Goal: Task Accomplishment & Management: Use online tool/utility

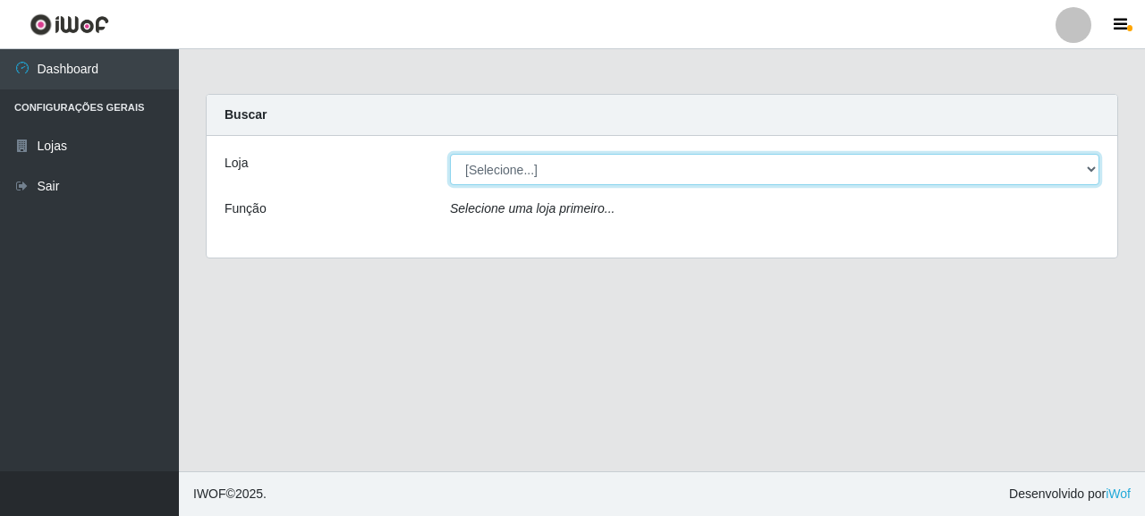
click at [615, 183] on select "[Selecione...] Supermercado Queiroz - [GEOGRAPHIC_DATA]" at bounding box center [774, 169] width 649 height 31
select select "496"
click at [450, 154] on select "[Selecione...] Supermercado Queiroz - [GEOGRAPHIC_DATA]" at bounding box center [774, 169] width 649 height 31
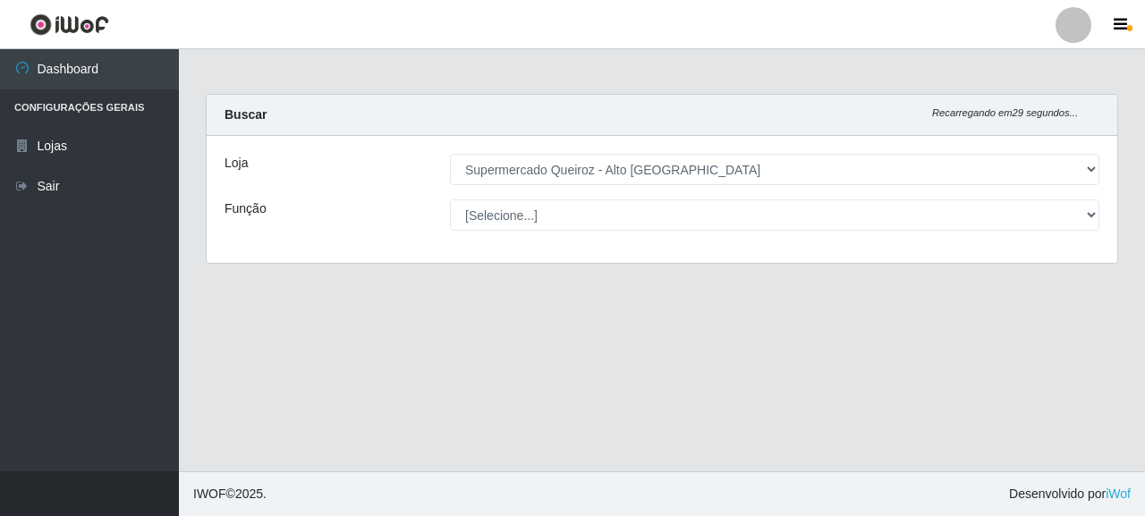
click at [618, 241] on div "Loja [Selecione...] Supermercado Queiroz - [GEOGRAPHIC_DATA] Função [Selecione.…" at bounding box center [662, 199] width 911 height 127
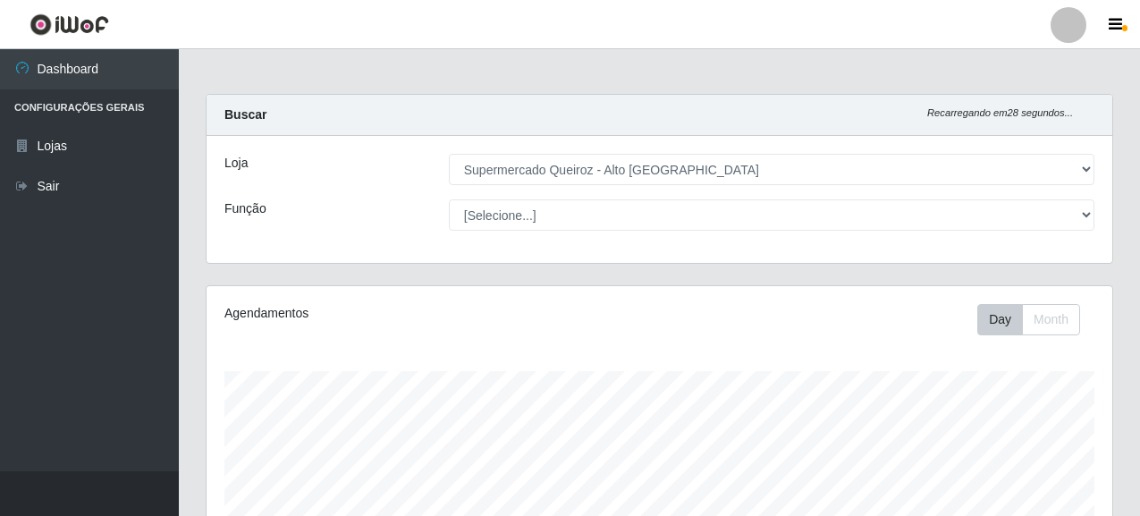
scroll to position [371, 906]
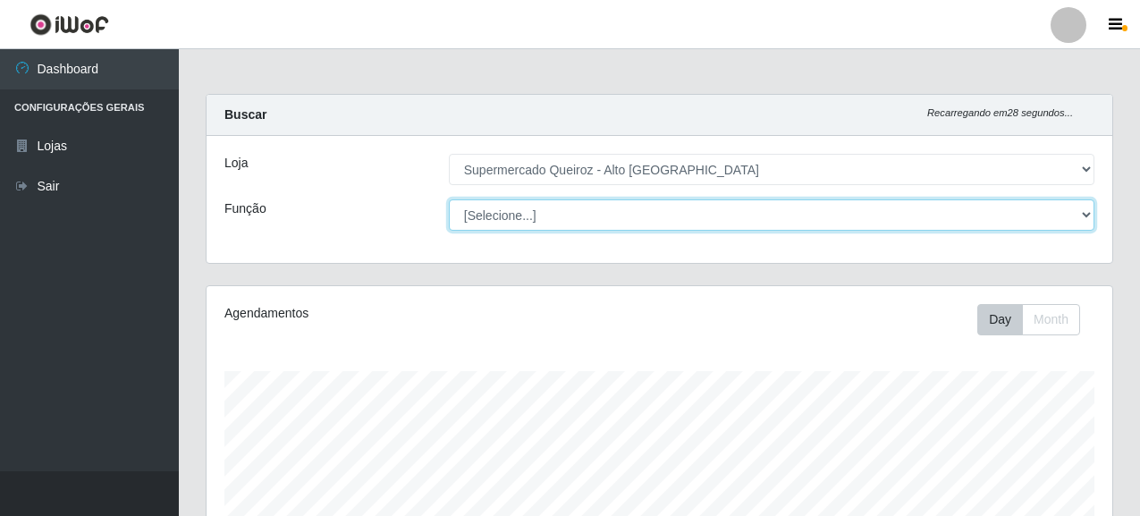
click at [616, 222] on select "[Selecione...] Embalador Embalador + Embalador ++ Repositor Repositor + Reposit…" at bounding box center [772, 214] width 646 height 31
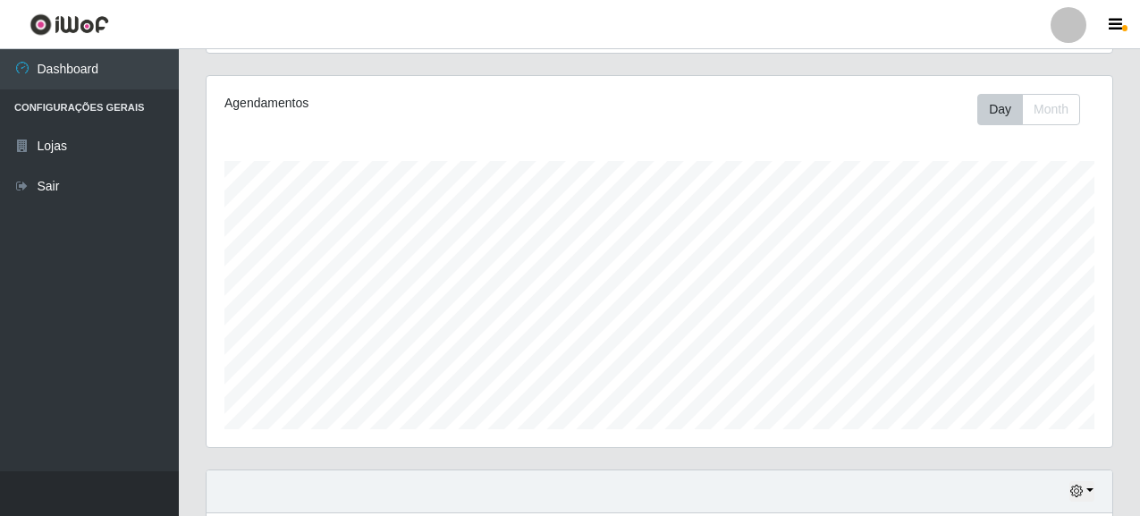
scroll to position [465, 0]
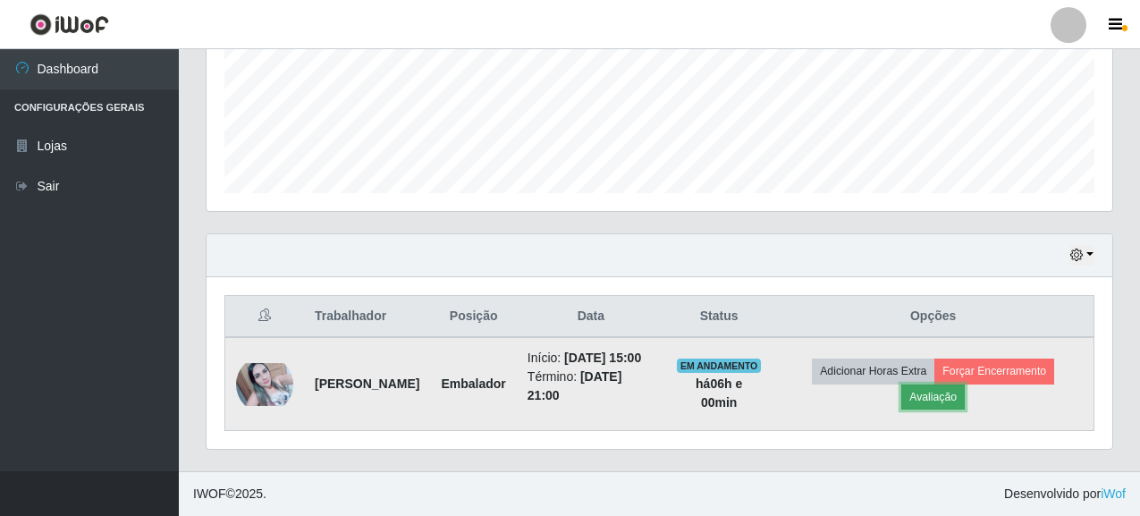
click at [965, 392] on button "Avaliação" at bounding box center [934, 397] width 64 height 25
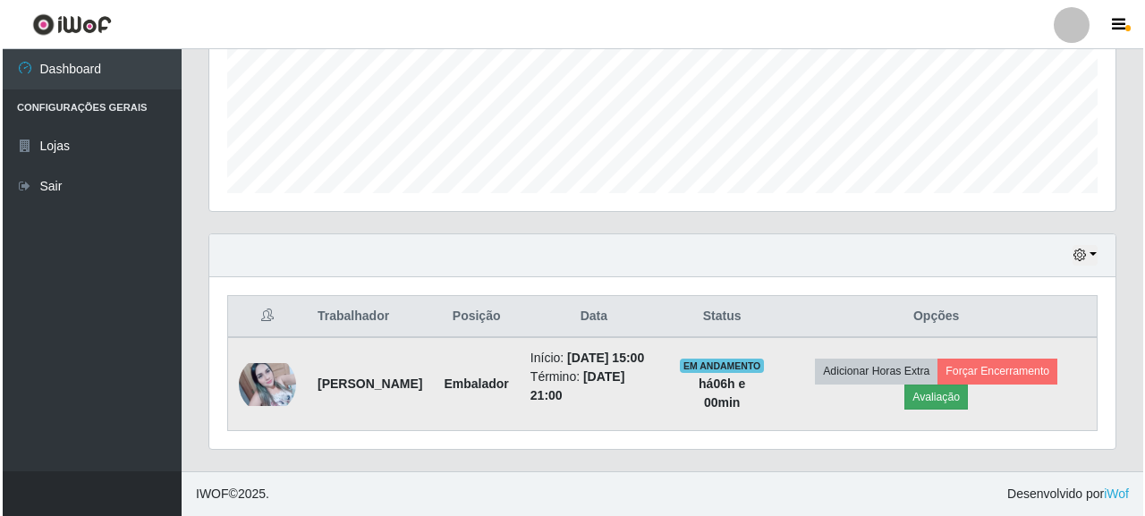
scroll to position [371, 895]
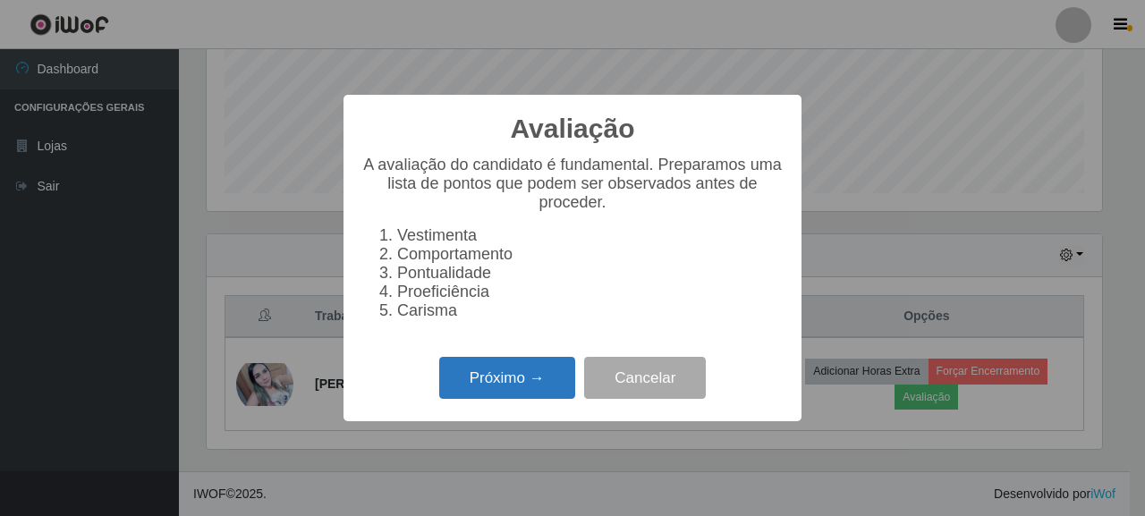
click at [555, 383] on button "Próximo →" at bounding box center [507, 378] width 136 height 42
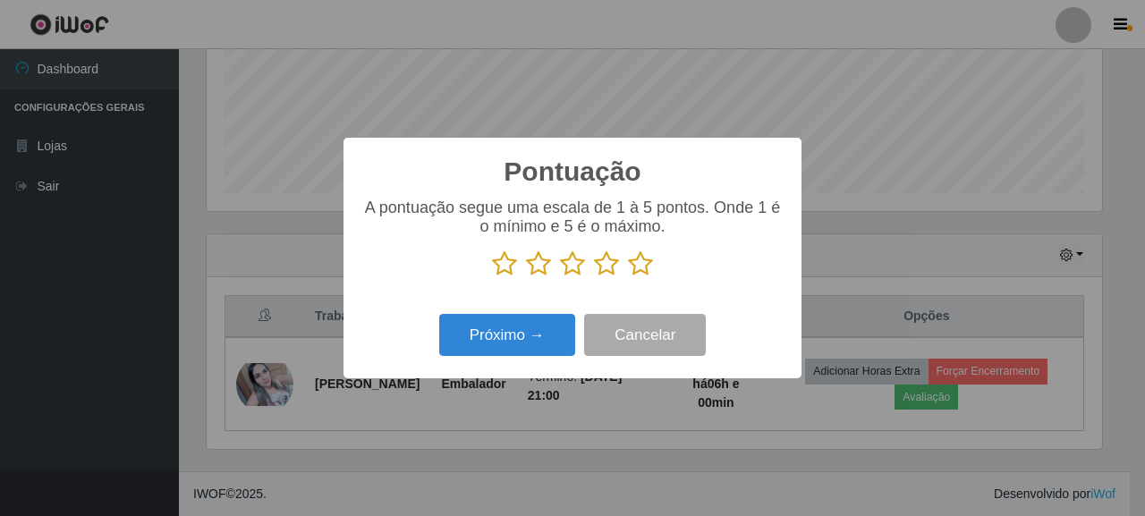
scroll to position [894048, 893524]
click at [628, 258] on icon at bounding box center [640, 263] width 25 height 27
click at [628, 277] on input "radio" at bounding box center [628, 277] width 0 height 0
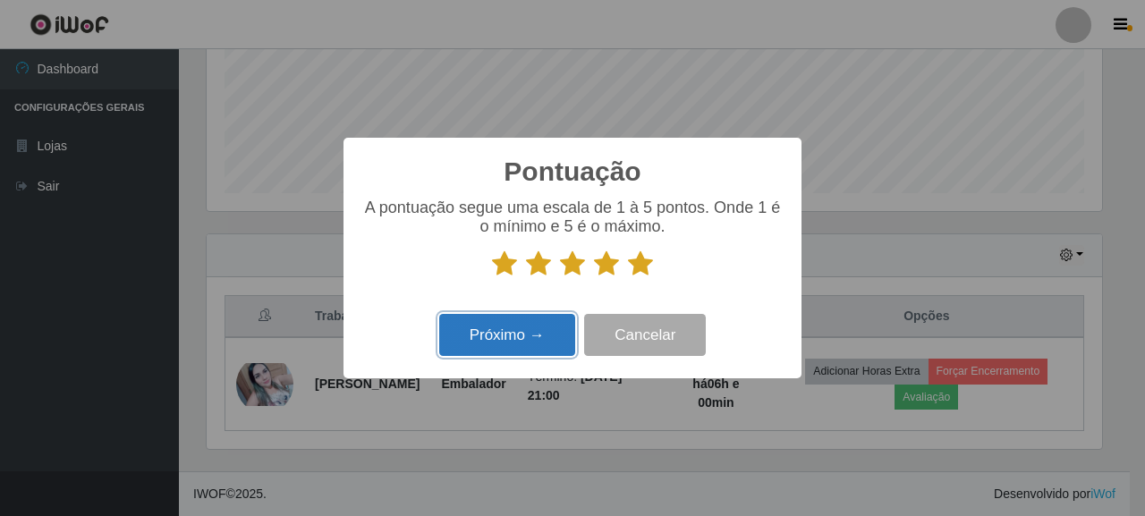
click at [493, 350] on button "Próximo →" at bounding box center [507, 335] width 136 height 42
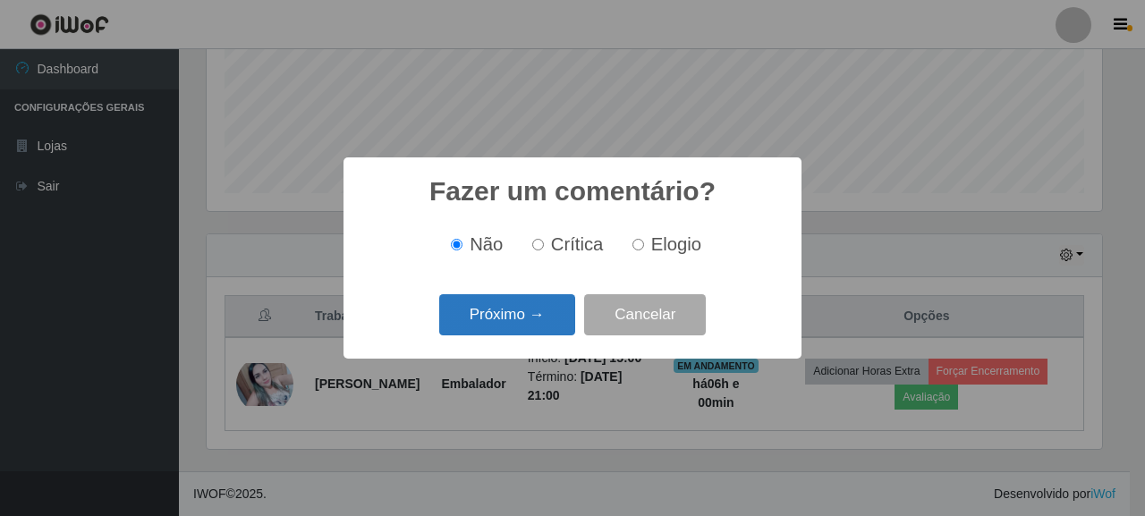
click at [522, 314] on button "Próximo →" at bounding box center [507, 315] width 136 height 42
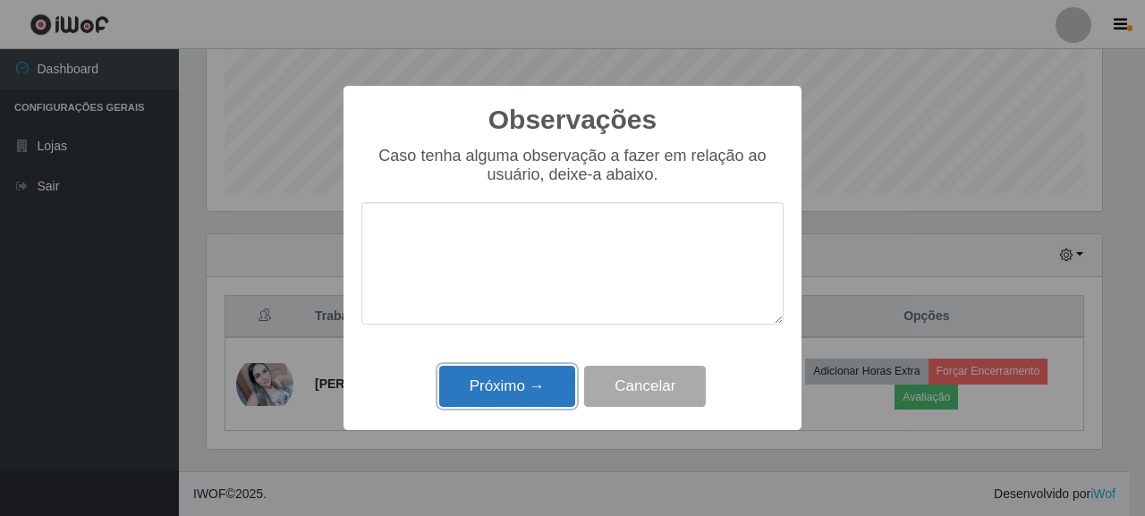
click at [508, 392] on button "Próximo →" at bounding box center [507, 387] width 136 height 42
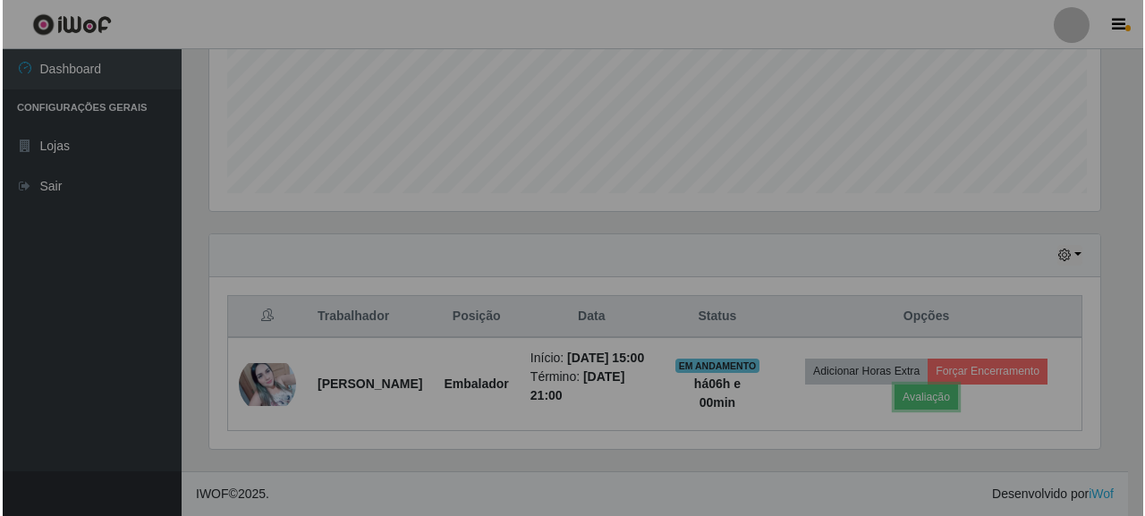
scroll to position [371, 906]
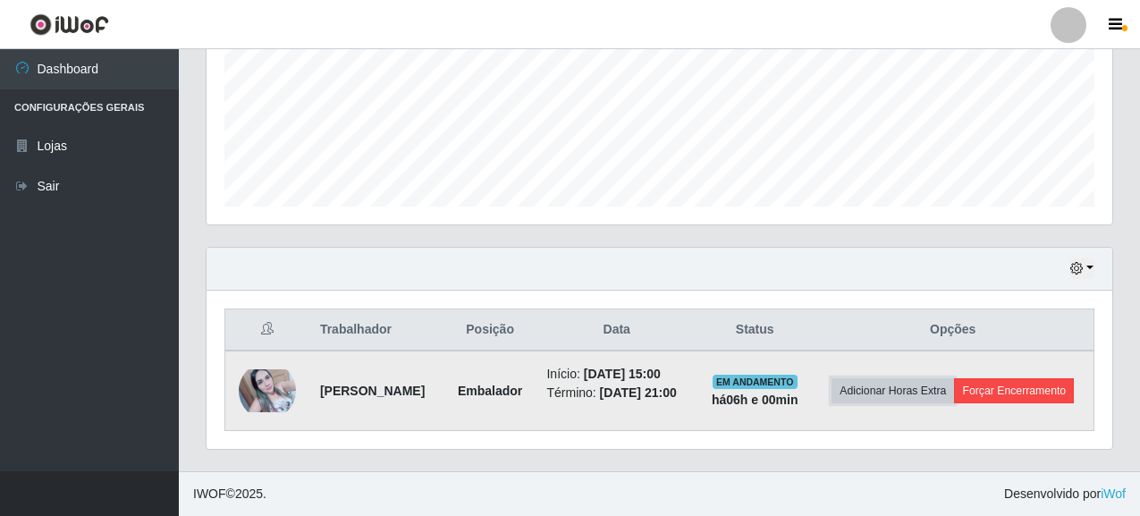
click at [954, 378] on button "Adicionar Horas Extra" at bounding box center [893, 390] width 123 height 25
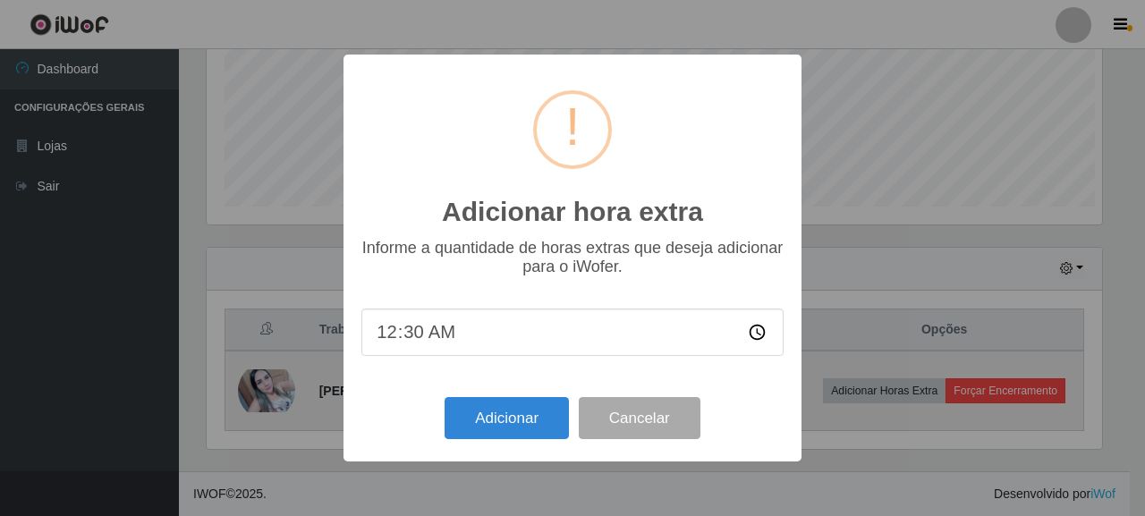
scroll to position [371, 895]
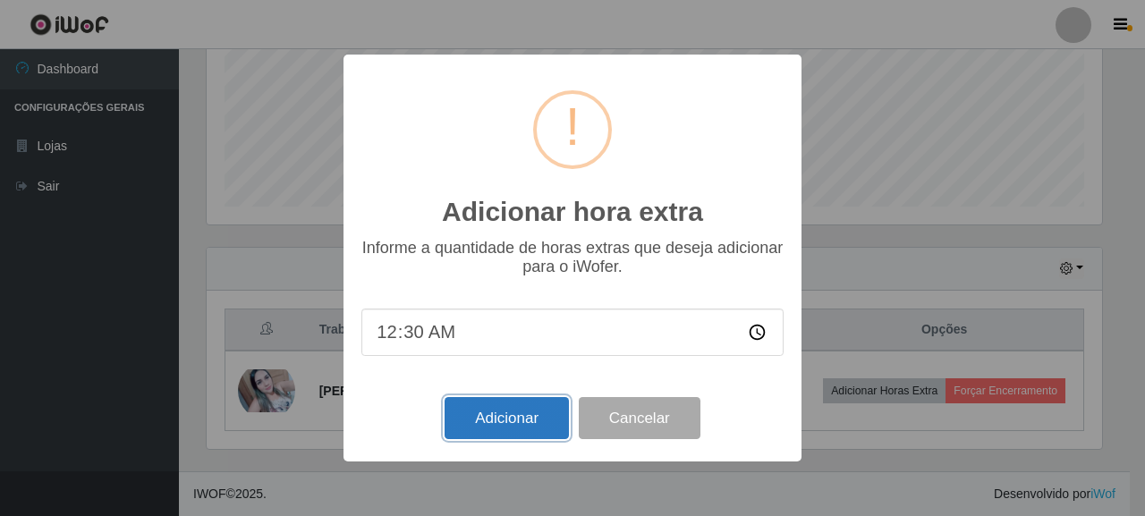
click at [529, 419] on button "Adicionar" at bounding box center [507, 418] width 124 height 42
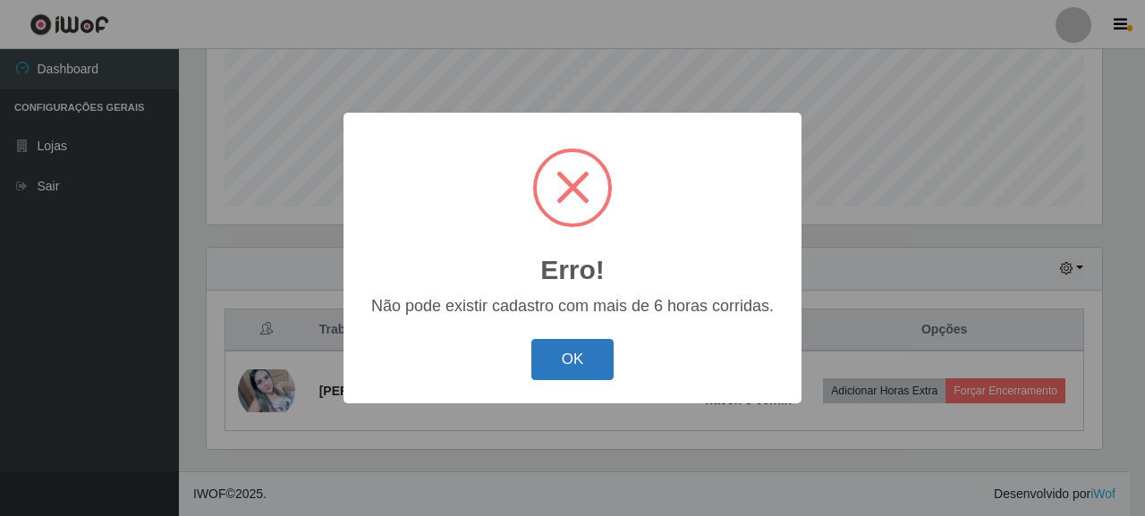
click at [556, 360] on button "OK" at bounding box center [572, 360] width 83 height 42
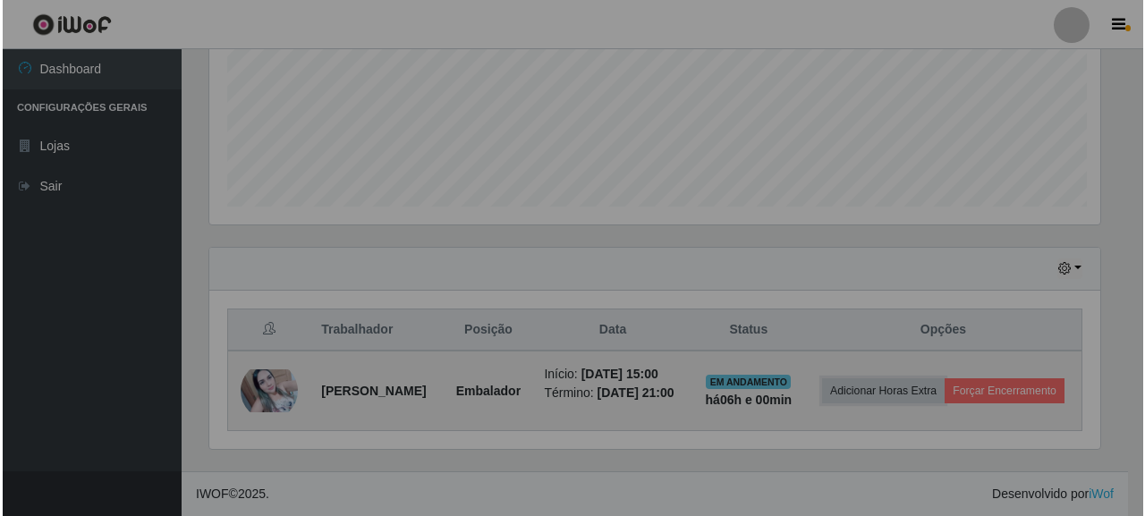
scroll to position [371, 906]
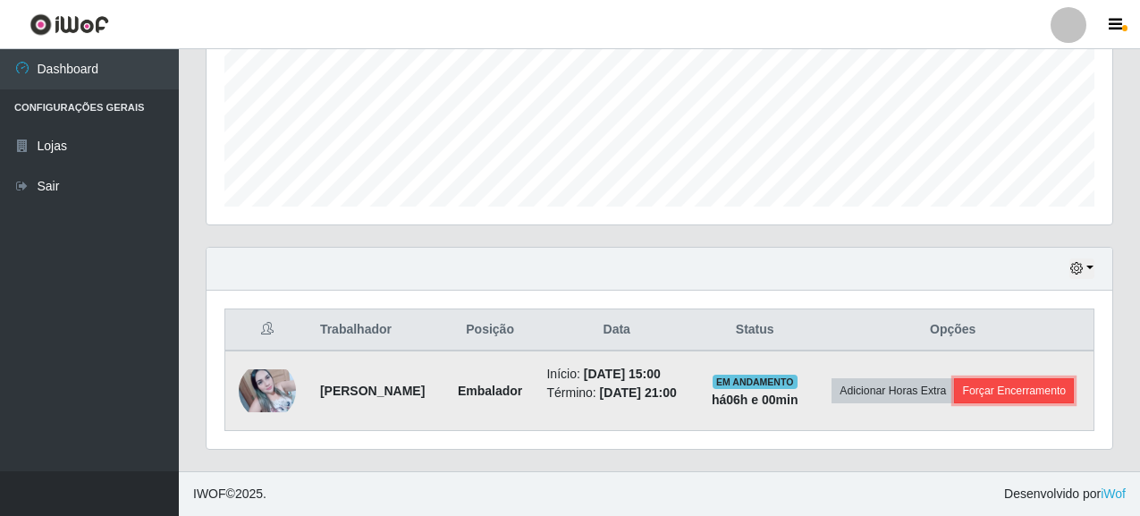
click at [955, 395] on button "Forçar Encerramento" at bounding box center [1014, 390] width 120 height 25
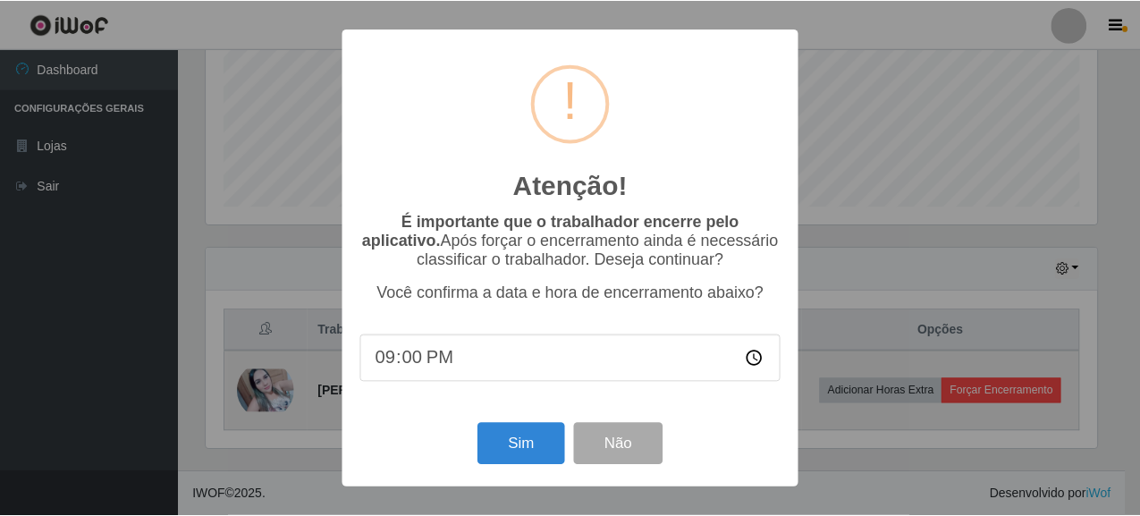
scroll to position [371, 895]
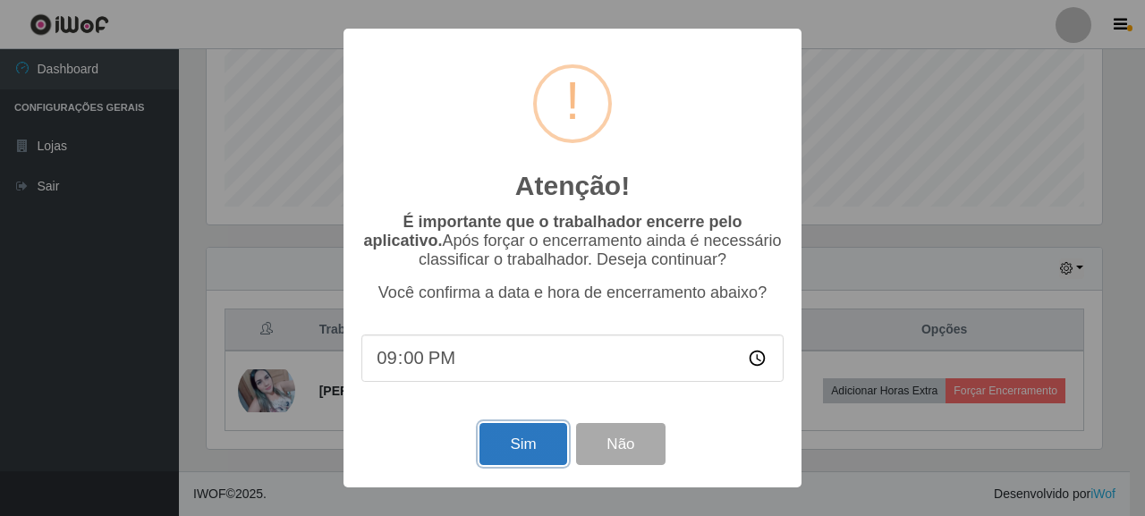
click at [508, 459] on button "Sim" at bounding box center [522, 444] width 87 height 42
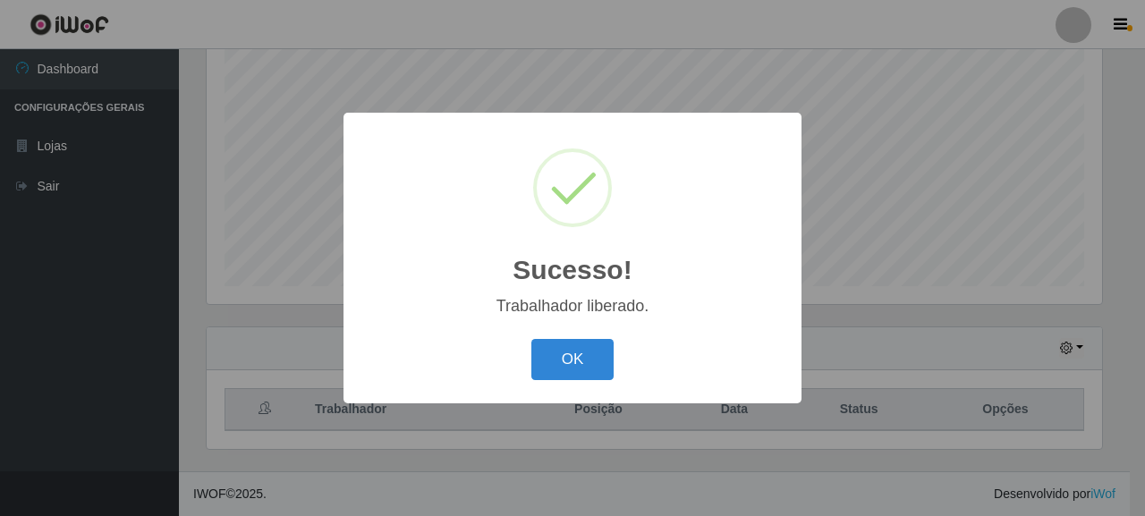
click at [589, 338] on div "OK Cancel" at bounding box center [572, 359] width 422 height 51
click at [590, 360] on button "OK" at bounding box center [572, 360] width 83 height 42
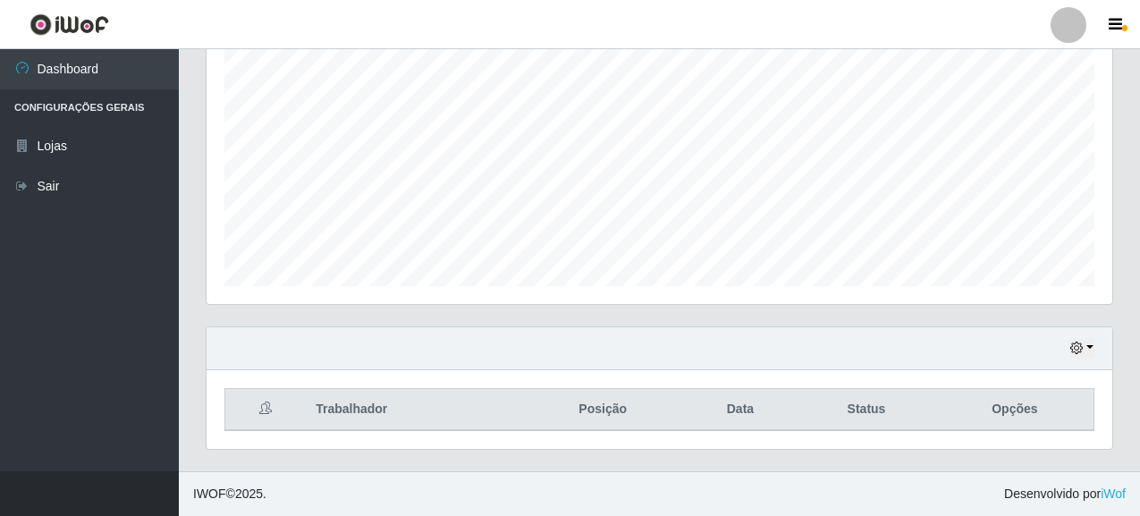
scroll to position [371, 906]
